Goal: Information Seeking & Learning: Learn about a topic

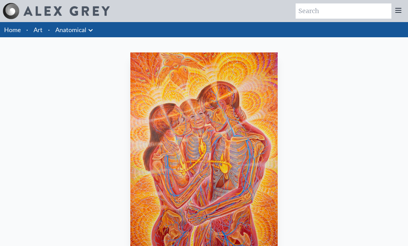
scroll to position [101, 106]
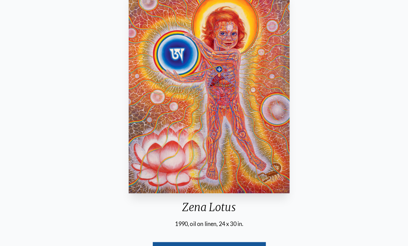
scroll to position [63, 0]
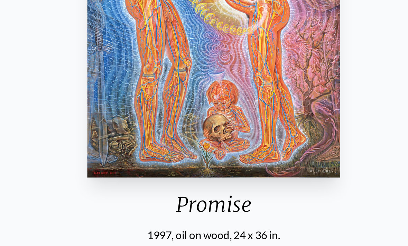
scroll to position [54, 0]
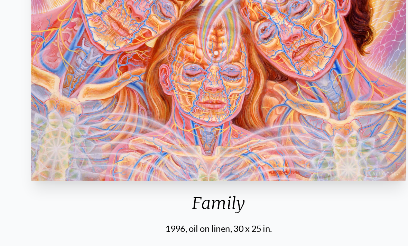
scroll to position [58, 0]
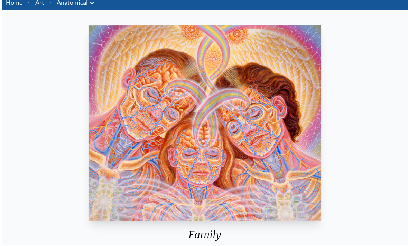
scroll to position [53, 0]
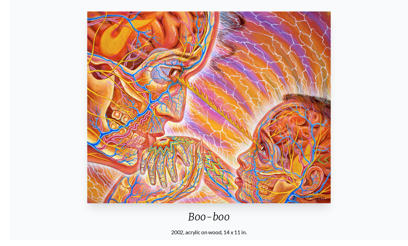
scroll to position [60, 0]
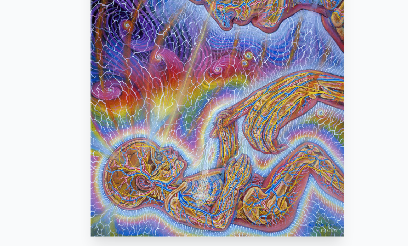
scroll to position [23, 0]
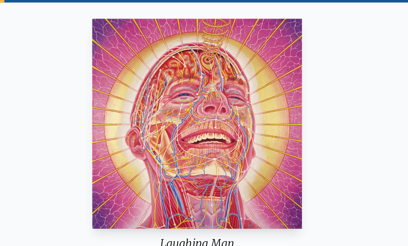
scroll to position [42, 0]
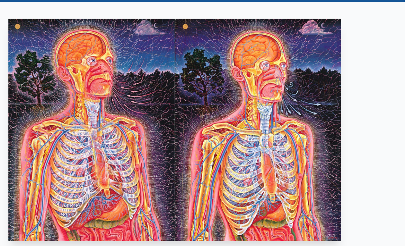
scroll to position [35, 0]
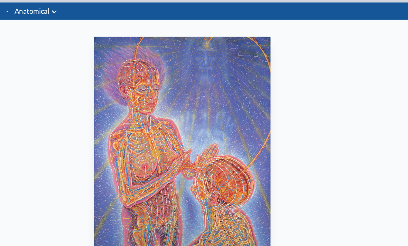
scroll to position [19, 0]
